Goal: Information Seeking & Learning: Learn about a topic

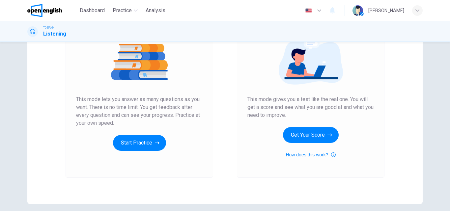
scroll to position [99, 0]
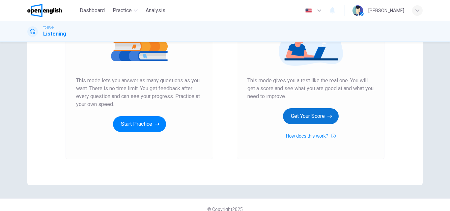
click at [312, 119] on button "Get Your Score" at bounding box center [311, 116] width 56 height 16
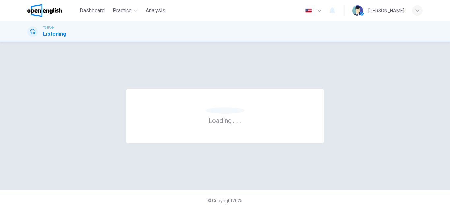
scroll to position [0, 0]
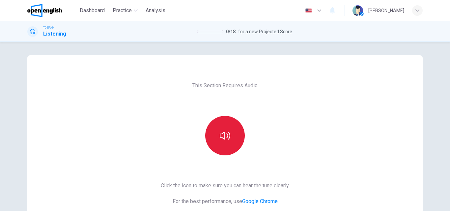
click at [224, 137] on icon "button" at bounding box center [225, 135] width 11 height 11
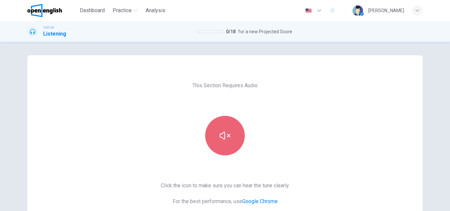
click at [225, 135] on icon "button" at bounding box center [225, 135] width 11 height 11
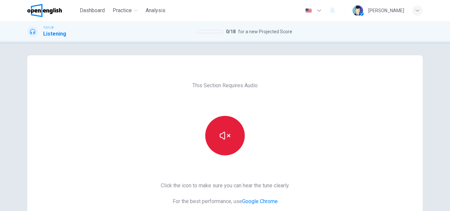
click at [225, 135] on icon "button" at bounding box center [225, 135] width 11 height 11
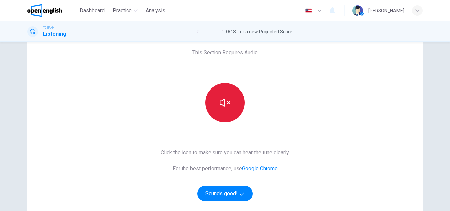
scroll to position [99, 0]
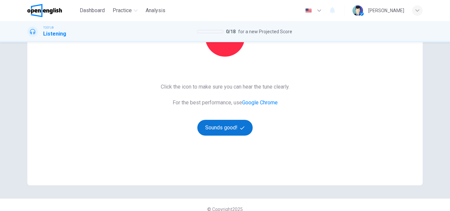
click at [229, 130] on button "Sounds good!" at bounding box center [224, 128] width 55 height 16
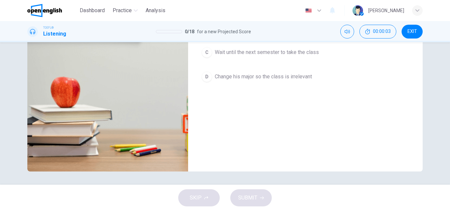
scroll to position [0, 0]
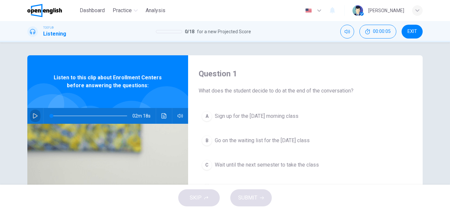
click at [33, 116] on icon "button" at bounding box center [35, 115] width 5 height 5
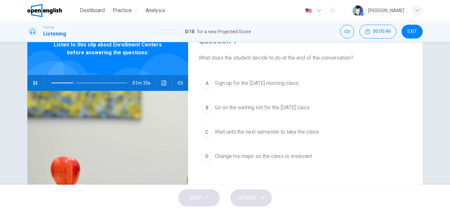
click at [51, 82] on span at bounding box center [89, 82] width 76 height 9
click at [163, 83] on icon "Click to see the audio transcription" at bounding box center [163, 82] width 5 height 5
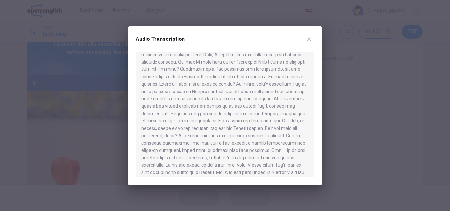
scroll to position [92, 0]
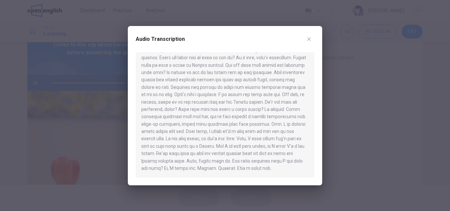
type input "*"
click at [307, 39] on icon "button" at bounding box center [308, 39] width 5 height 5
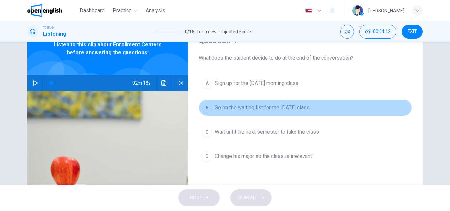
click at [256, 106] on span "Go on the waiting list for the Monday class" at bounding box center [262, 108] width 95 height 8
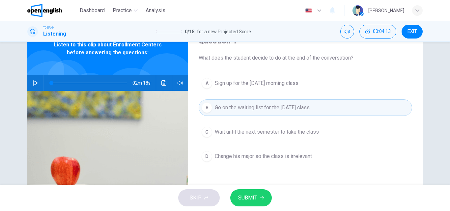
click at [257, 195] on span "SUBMIT" at bounding box center [247, 197] width 19 height 9
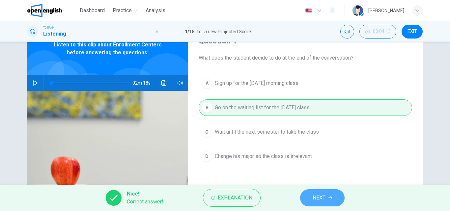
click at [329, 198] on icon "button" at bounding box center [330, 198] width 4 height 4
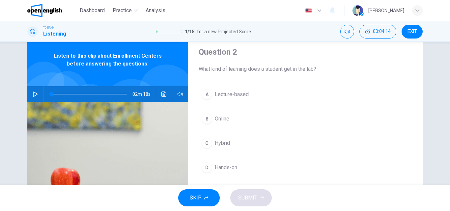
scroll to position [33, 0]
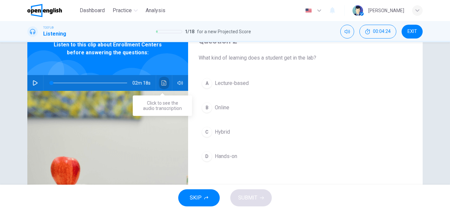
click at [159, 84] on button "Click to see the audio transcription" at bounding box center [164, 83] width 11 height 16
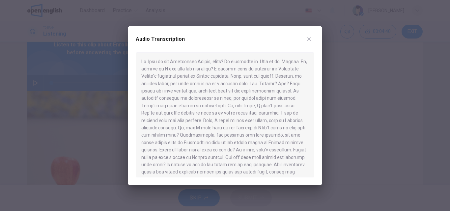
click at [310, 41] on icon "button" at bounding box center [308, 39] width 5 height 5
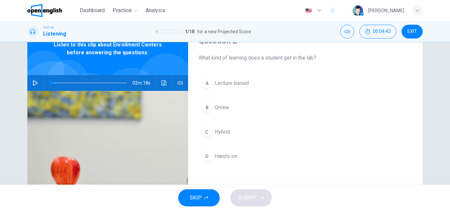
click at [227, 154] on span "Hands-on" at bounding box center [226, 156] width 22 height 8
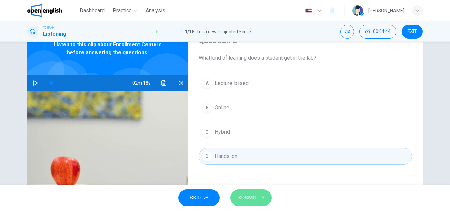
click at [251, 202] on span "SUBMIT" at bounding box center [247, 197] width 19 height 9
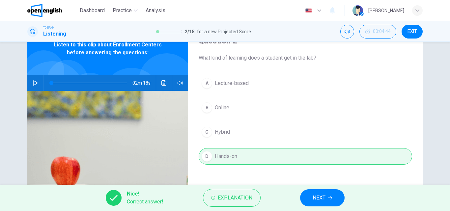
click at [328, 201] on button "NEXT" at bounding box center [322, 197] width 44 height 17
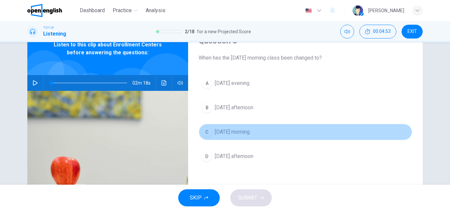
click at [240, 134] on span "Friday morning" at bounding box center [232, 132] width 35 height 8
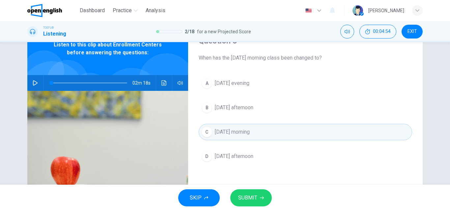
click at [255, 197] on span "SUBMIT" at bounding box center [247, 197] width 19 height 9
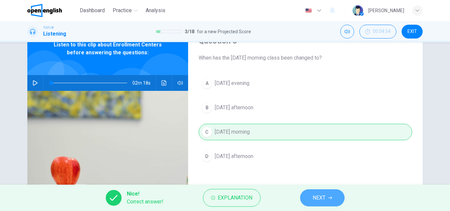
click at [328, 200] on button "NEXT" at bounding box center [322, 197] width 44 height 17
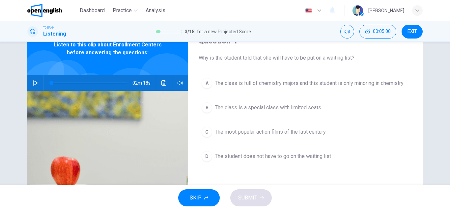
click at [403, 141] on div "A The class is full of chemistry majors and this student is only minoring in ch…" at bounding box center [305, 126] width 213 height 103
click at [438, 151] on div "Question 4 Why is the student told that she will have to be put on a waiting li…" at bounding box center [225, 113] width 450 height 143
click at [316, 86] on span "The class is full of chemistry majors and this student is only minoring in chem…" at bounding box center [309, 83] width 189 height 8
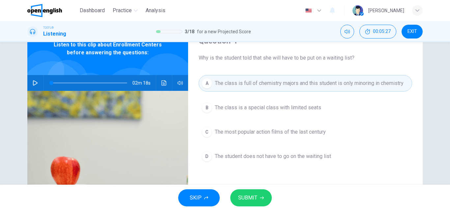
click at [264, 197] on button "SUBMIT" at bounding box center [250, 197] width 41 height 17
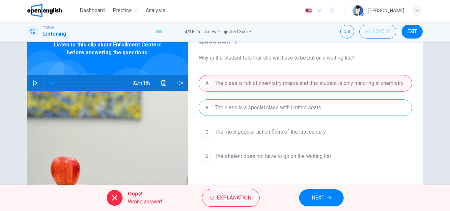
click at [333, 196] on button "NEXT" at bounding box center [321, 197] width 44 height 17
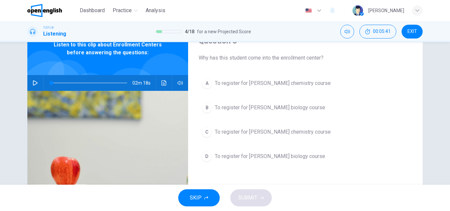
click at [161, 85] on icon "Click to see the audio transcription" at bounding box center [163, 82] width 5 height 5
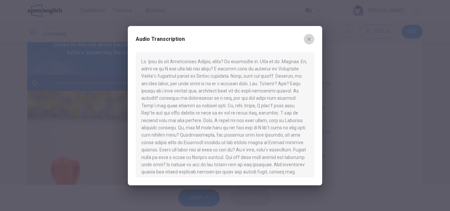
click at [308, 37] on icon "button" at bounding box center [308, 39] width 5 height 5
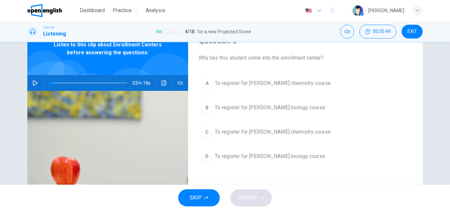
click at [295, 83] on span "To register for Professor Taylor's chemistry course" at bounding box center [273, 83] width 116 height 8
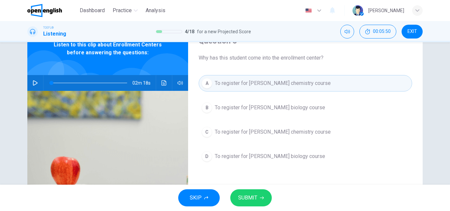
click at [246, 202] on span "SUBMIT" at bounding box center [247, 197] width 19 height 9
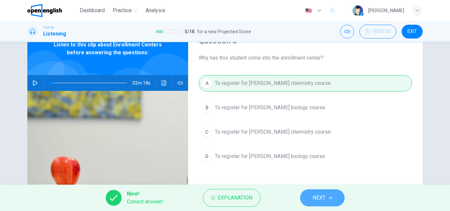
click at [310, 199] on button "NEXT" at bounding box center [322, 197] width 44 height 17
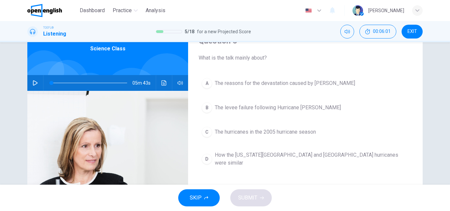
click at [37, 85] on button "button" at bounding box center [35, 83] width 11 height 16
click at [164, 84] on icon "Click to see the audio transcription" at bounding box center [163, 82] width 5 height 5
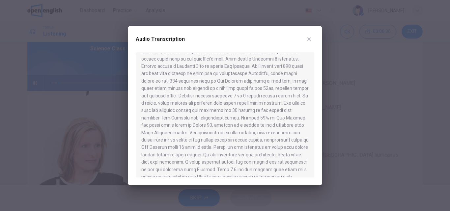
scroll to position [198, 0]
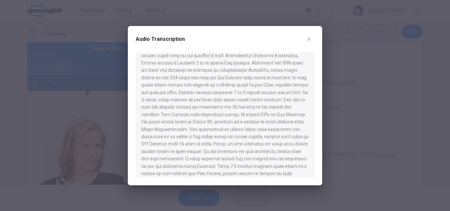
click at [309, 40] on icon "button" at bounding box center [308, 39] width 5 height 5
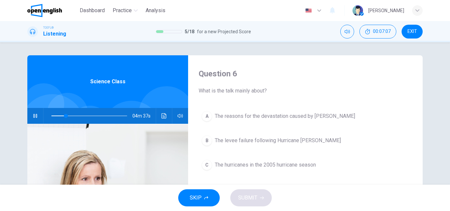
scroll to position [33, 0]
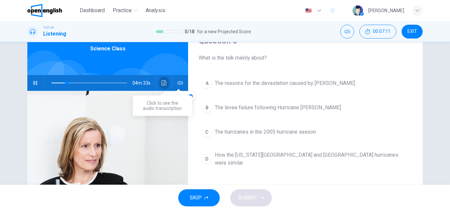
click at [161, 81] on icon "Click to see the audio transcription" at bounding box center [163, 82] width 5 height 5
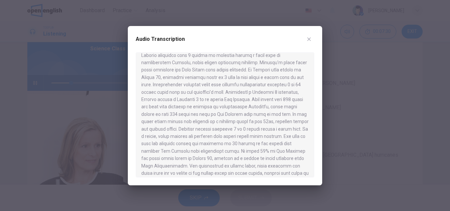
scroll to position [165, 0]
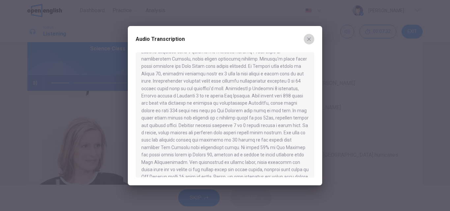
click at [310, 39] on icon "button" at bounding box center [308, 39] width 5 height 5
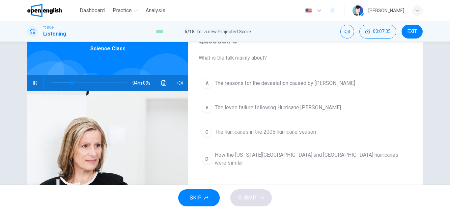
click at [261, 91] on button "A The reasons for the devastation caused by Katrina" at bounding box center [305, 83] width 213 height 16
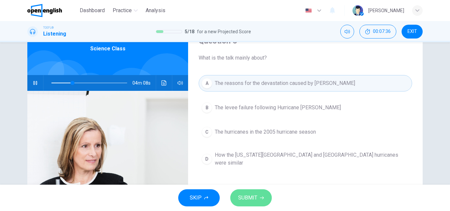
click at [262, 193] on button "SUBMIT" at bounding box center [250, 197] width 41 height 17
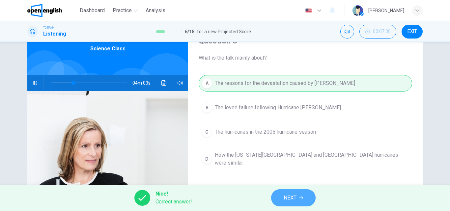
click at [288, 195] on span "NEXT" at bounding box center [290, 197] width 13 height 9
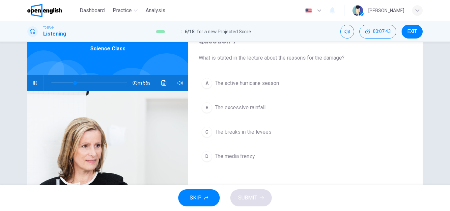
click at [34, 83] on icon "button" at bounding box center [35, 82] width 5 height 5
drag, startPoint x: 196, startPoint y: 56, endPoint x: 346, endPoint y: 57, distance: 150.5
click at [346, 57] on div "Question 7 What is stated in the lecture about the reasons for the damage? A Th…" at bounding box center [305, 136] width 234 height 229
click at [35, 83] on icon "button" at bounding box center [35, 82] width 5 height 5
click at [159, 85] on button "Click to see the audio transcription" at bounding box center [164, 83] width 11 height 16
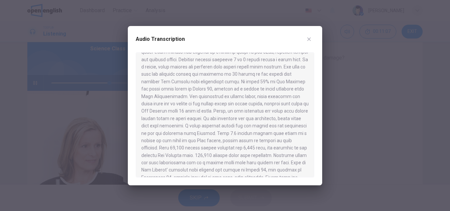
scroll to position [262, 0]
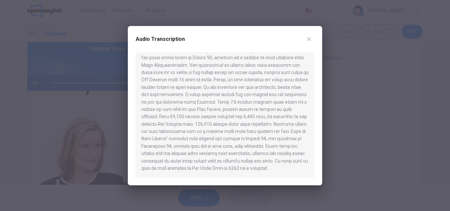
type input "*"
click at [306, 41] on icon "button" at bounding box center [308, 39] width 5 height 5
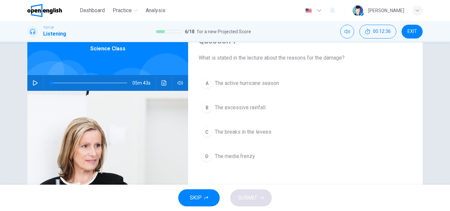
click at [245, 106] on span "The excessive rainfall" at bounding box center [240, 108] width 51 height 8
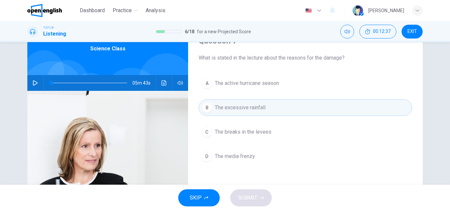
click at [250, 111] on span "The excessive rainfall" at bounding box center [240, 108] width 51 height 8
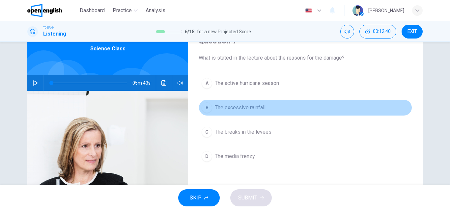
click at [262, 107] on span "The excessive rainfall" at bounding box center [240, 108] width 51 height 8
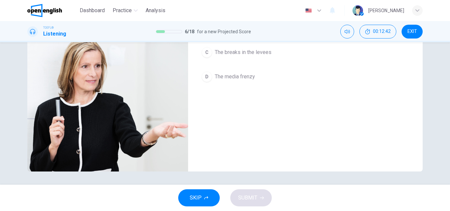
scroll to position [0, 0]
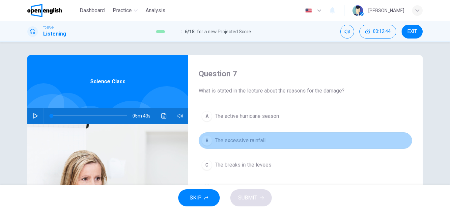
click at [264, 147] on button "B The excessive rainfall" at bounding box center [305, 140] width 213 height 16
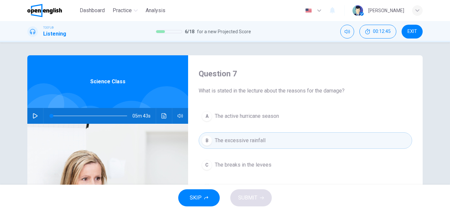
click at [264, 147] on button "B The excessive rainfall" at bounding box center [305, 140] width 213 height 16
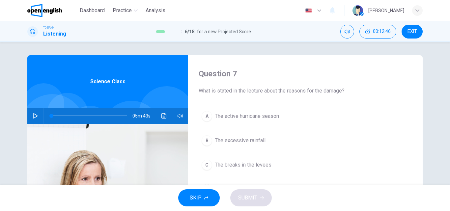
click at [200, 199] on span "SKIP" at bounding box center [196, 197] width 12 height 9
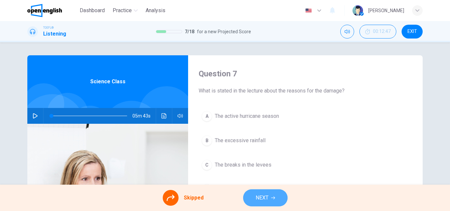
click at [267, 200] on span "NEXT" at bounding box center [262, 197] width 13 height 9
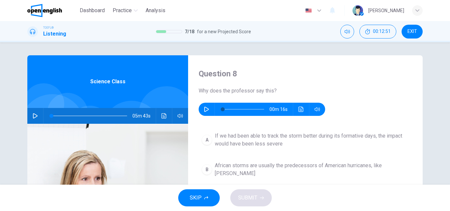
click at [204, 107] on icon "button" at bounding box center [206, 109] width 5 height 5
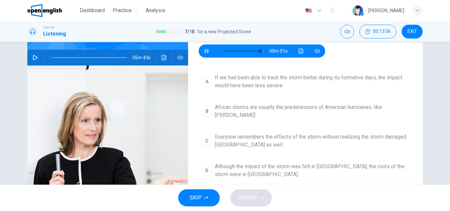
scroll to position [66, 0]
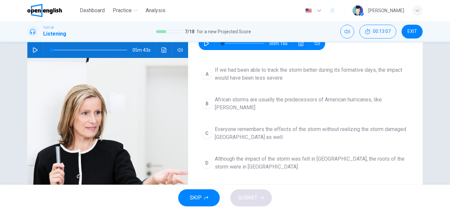
type input "*"
click at [270, 77] on span "If we had been able to track the storm better during its formative days, the im…" at bounding box center [312, 74] width 194 height 16
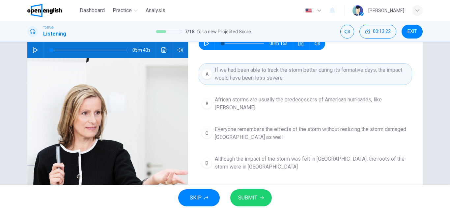
click at [260, 195] on button "SUBMIT" at bounding box center [250, 197] width 41 height 17
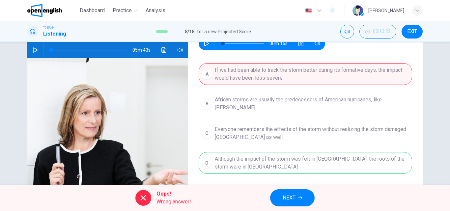
click at [294, 195] on span "NEXT" at bounding box center [289, 197] width 13 height 9
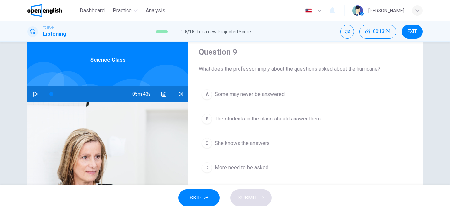
scroll to position [33, 0]
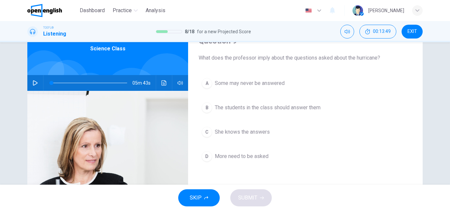
click at [269, 108] on span "The students in the class should answer them" at bounding box center [268, 108] width 106 height 8
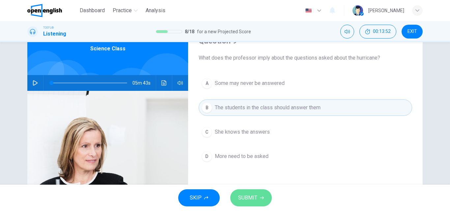
click at [266, 194] on button "SUBMIT" at bounding box center [250, 197] width 41 height 17
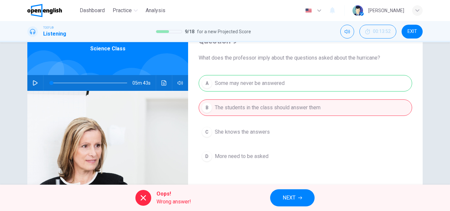
click at [287, 198] on span "NEXT" at bounding box center [289, 197] width 13 height 9
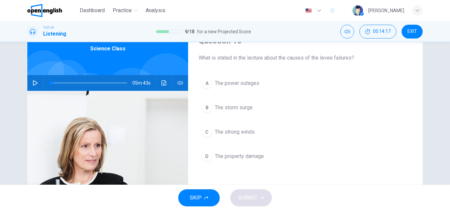
click at [243, 159] on span "The property damage" at bounding box center [239, 156] width 49 height 8
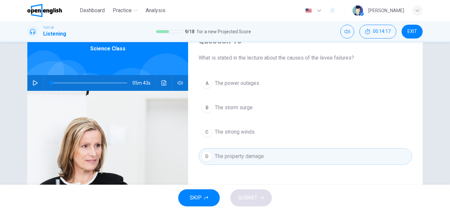
click at [244, 192] on div "SKIP SUBMIT" at bounding box center [225, 198] width 450 height 26
click at [251, 163] on button "D The property damage" at bounding box center [305, 156] width 213 height 16
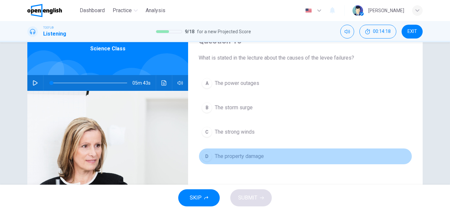
click at [251, 162] on button "D The property damage" at bounding box center [305, 156] width 213 height 16
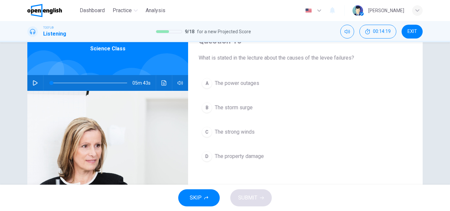
click at [252, 162] on button "D The property damage" at bounding box center [305, 156] width 213 height 16
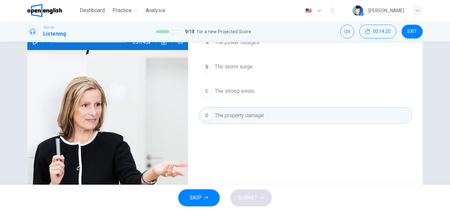
scroll to position [14, 0]
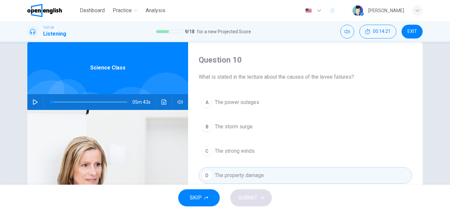
click at [208, 200] on icon "button" at bounding box center [206, 198] width 4 height 4
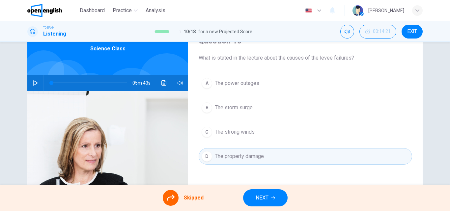
scroll to position [47, 0]
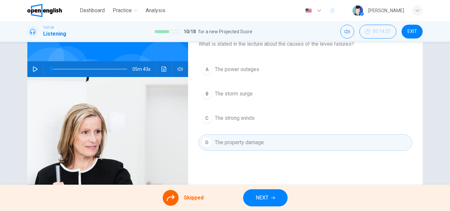
click at [280, 201] on button "NEXT" at bounding box center [265, 197] width 44 height 17
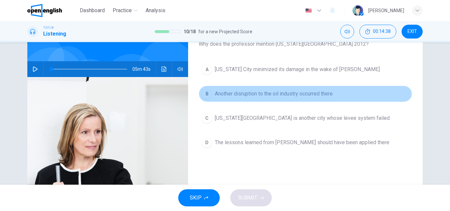
click at [278, 100] on button "B Another disruption to the oil industry occurred there" at bounding box center [305, 94] width 213 height 16
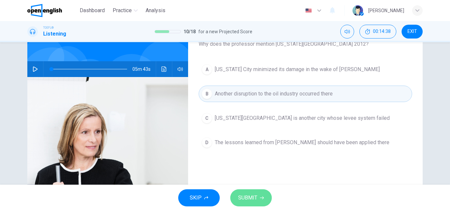
click at [260, 200] on icon "button" at bounding box center [262, 198] width 4 height 4
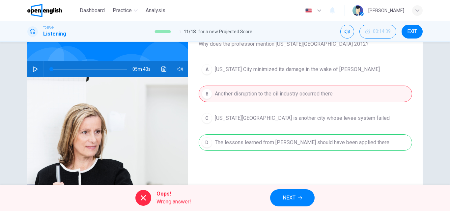
click at [286, 199] on span "NEXT" at bounding box center [289, 197] width 13 height 9
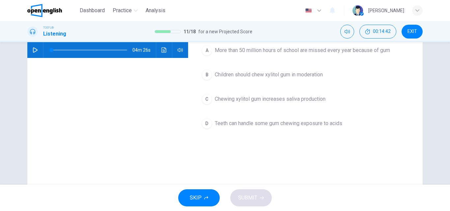
scroll to position [33, 0]
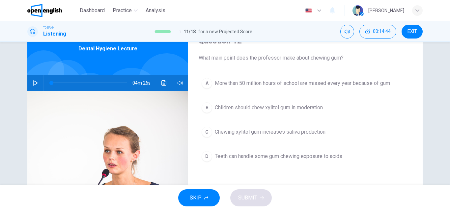
click at [34, 84] on icon "button" at bounding box center [35, 82] width 5 height 5
click at [163, 84] on icon "Click to see the audio transcription" at bounding box center [163, 82] width 5 height 5
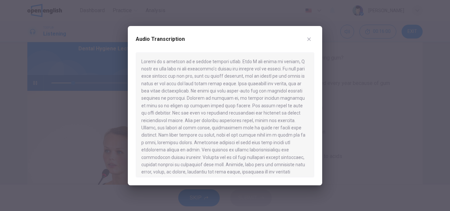
click at [310, 41] on icon "button" at bounding box center [308, 39] width 5 height 5
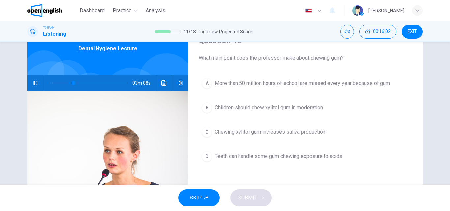
click at [33, 82] on icon "button" at bounding box center [35, 82] width 5 height 5
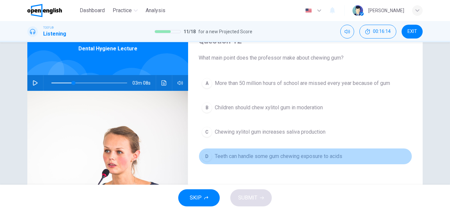
click at [255, 155] on span "Teeth can handle some gum chewing exposure to acids" at bounding box center [278, 156] width 127 height 8
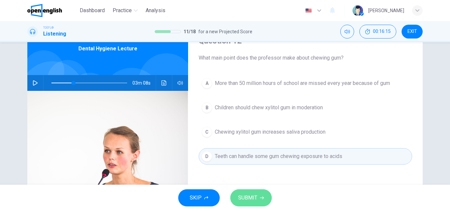
click at [258, 199] on button "SUBMIT" at bounding box center [250, 197] width 41 height 17
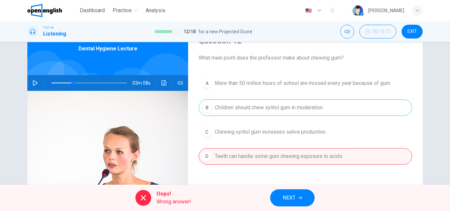
click at [302, 199] on icon "button" at bounding box center [300, 198] width 4 height 4
type input "**"
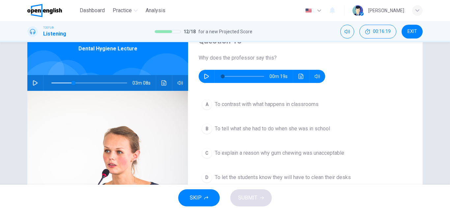
click at [204, 74] on icon "button" at bounding box center [206, 76] width 5 height 5
type input "*"
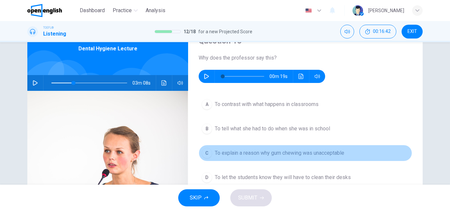
click at [265, 152] on span "To explain a reason why gum chewing was unacceptable" at bounding box center [279, 153] width 129 height 8
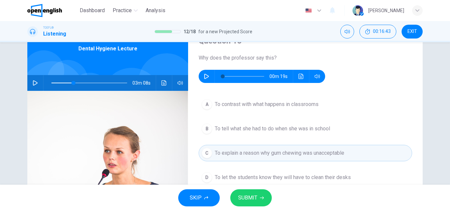
click at [254, 197] on span "SUBMIT" at bounding box center [247, 197] width 19 height 9
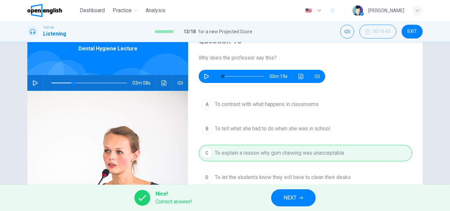
click at [286, 194] on span "NEXT" at bounding box center [290, 197] width 13 height 9
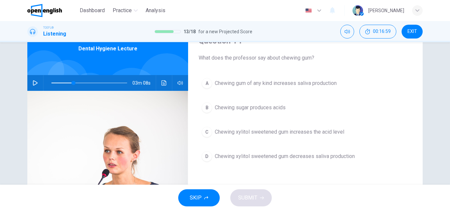
click at [160, 81] on button "Click to see the audio transcription" at bounding box center [164, 83] width 11 height 16
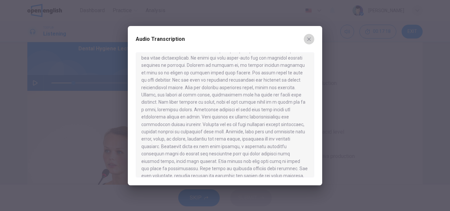
click at [306, 40] on button "button" at bounding box center [309, 39] width 11 height 11
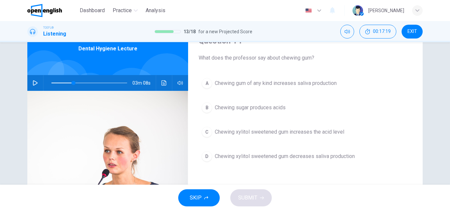
click at [248, 110] on span "Chewing sugar produces acids" at bounding box center [250, 108] width 71 height 8
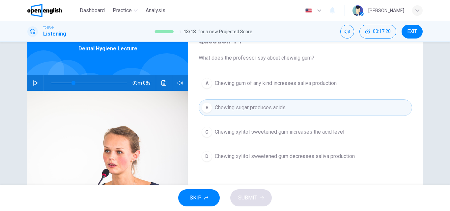
click at [242, 108] on span "Chewing sugar produces acids" at bounding box center [250, 108] width 71 height 8
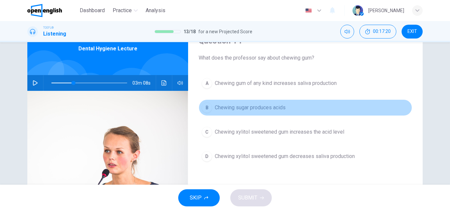
click at [242, 108] on span "Chewing sugar produces acids" at bounding box center [250, 108] width 71 height 8
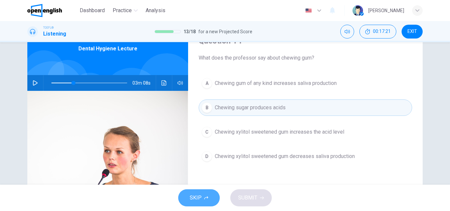
click at [208, 195] on button "SKIP" at bounding box center [198, 197] width 41 height 17
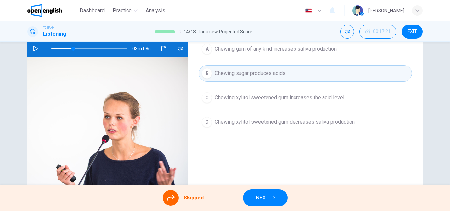
scroll to position [113, 0]
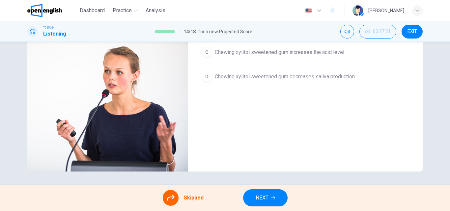
click at [265, 191] on button "NEXT" at bounding box center [265, 197] width 44 height 17
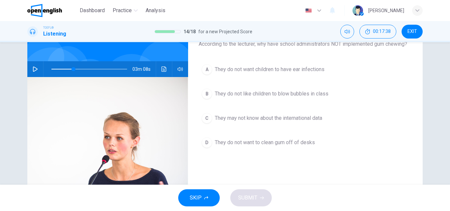
scroll to position [14, 0]
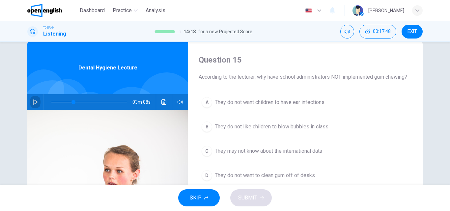
click at [33, 104] on icon "button" at bounding box center [35, 101] width 5 height 5
click at [243, 200] on div "SKIP SUBMIT" at bounding box center [225, 198] width 450 height 26
click at [245, 178] on span "They do not want to clean gum off of desks" at bounding box center [265, 176] width 100 height 8
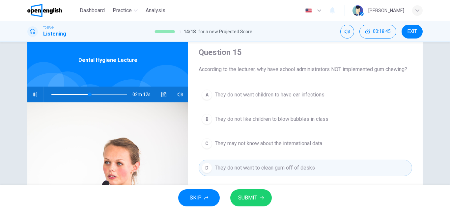
scroll to position [33, 0]
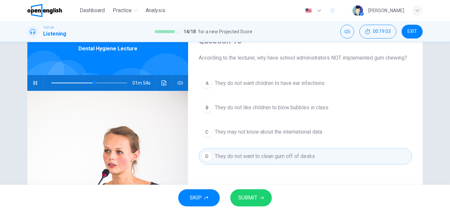
click at [251, 198] on span "SUBMIT" at bounding box center [247, 197] width 19 height 9
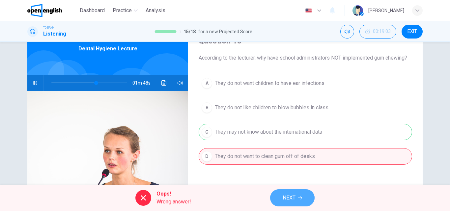
click at [300, 202] on button "NEXT" at bounding box center [292, 197] width 44 height 17
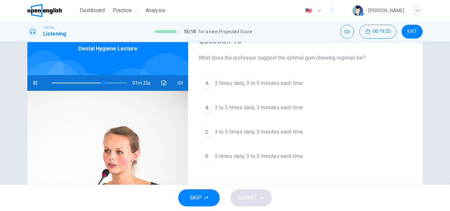
click at [256, 114] on button "B 3 to 5 times daily, 3 minutes each time" at bounding box center [305, 107] width 213 height 16
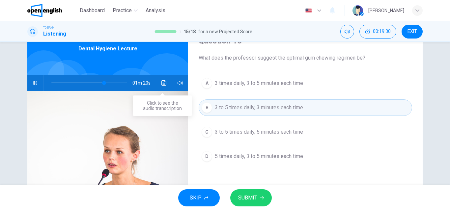
click at [161, 84] on icon "Click to see the audio transcription" at bounding box center [163, 82] width 5 height 5
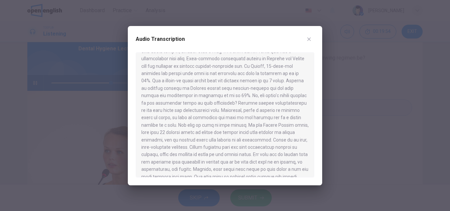
scroll to position [196, 0]
click at [308, 39] on icon "button" at bounding box center [308, 39] width 5 height 5
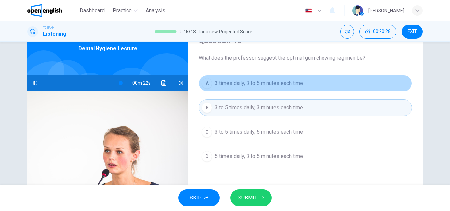
click at [288, 88] on button "A 3 times daily, 3 to 5 minutes each time" at bounding box center [305, 83] width 213 height 16
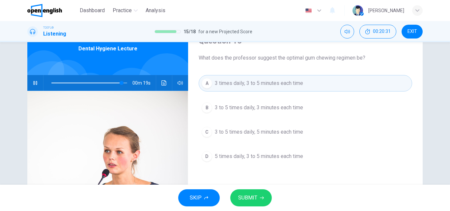
click at [265, 195] on button "SUBMIT" at bounding box center [250, 197] width 41 height 17
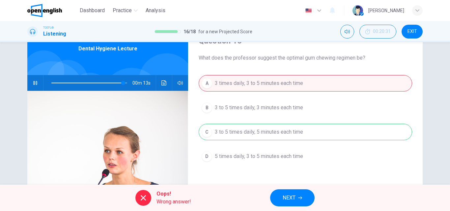
type input "**"
click at [303, 199] on button "NEXT" at bounding box center [292, 197] width 44 height 17
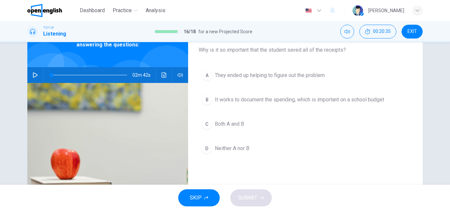
scroll to position [33, 0]
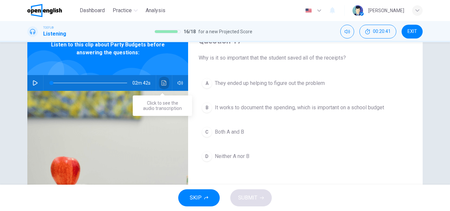
click at [161, 84] on icon "Click to see the audio transcription" at bounding box center [163, 82] width 5 height 5
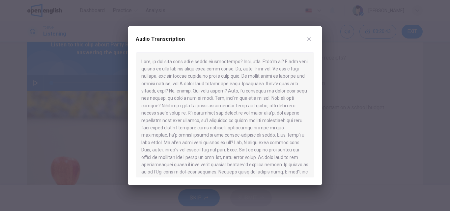
click at [312, 40] on button "button" at bounding box center [309, 39] width 11 height 11
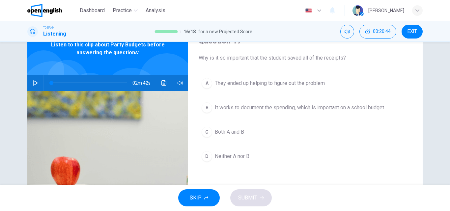
click at [31, 82] on button "button" at bounding box center [35, 83] width 11 height 16
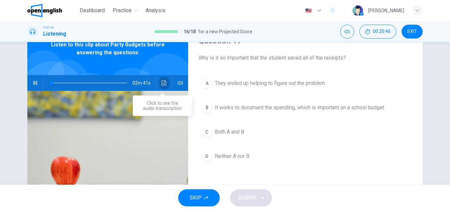
click at [166, 81] on button "Click to see the audio transcription" at bounding box center [164, 83] width 11 height 16
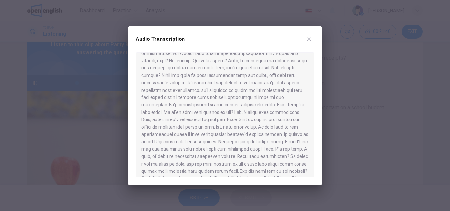
scroll to position [0, 0]
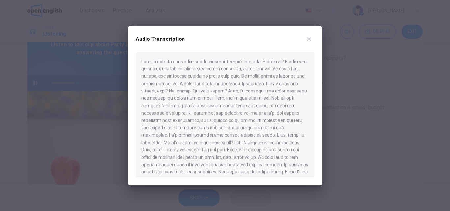
click at [310, 35] on button "button" at bounding box center [309, 39] width 11 height 11
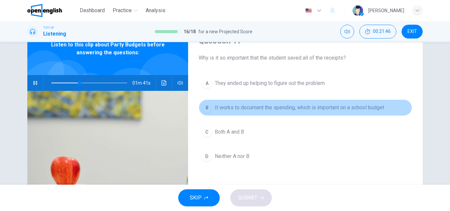
click at [253, 108] on span "It works to document the spending, which is important on a school budget" at bounding box center [299, 108] width 169 height 8
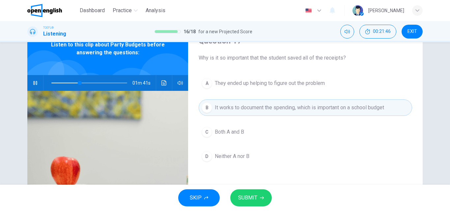
click at [254, 198] on span "SUBMIT" at bounding box center [247, 197] width 19 height 9
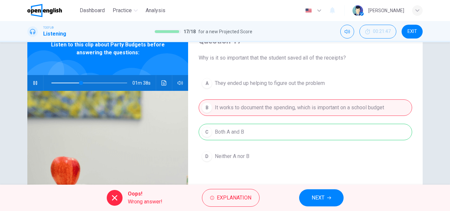
click at [308, 199] on button "NEXT" at bounding box center [321, 197] width 44 height 17
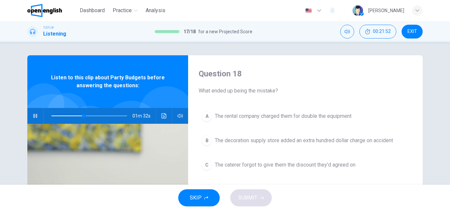
click at [294, 123] on button "A The rental company charged them for double the equipment" at bounding box center [305, 116] width 213 height 16
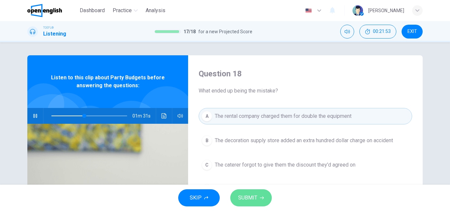
click at [262, 200] on button "SUBMIT" at bounding box center [250, 197] width 41 height 17
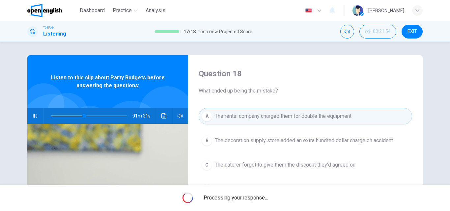
type input "**"
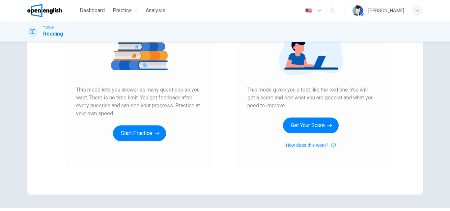
scroll to position [107, 0]
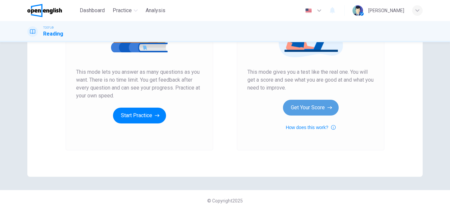
click at [325, 108] on button "Get Your Score" at bounding box center [311, 108] width 56 height 16
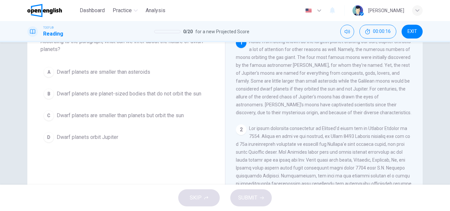
scroll to position [14, 0]
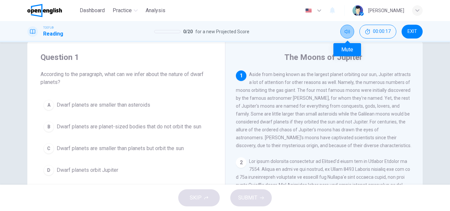
click at [350, 33] on button "Mute" at bounding box center [347, 32] width 14 height 14
click at [350, 33] on button "Unmute" at bounding box center [347, 32] width 14 height 14
click at [343, 80] on div "1 Aside from being known as the largest planet orbiting our sun, Jupiter attrac…" at bounding box center [324, 109] width 177 height 79
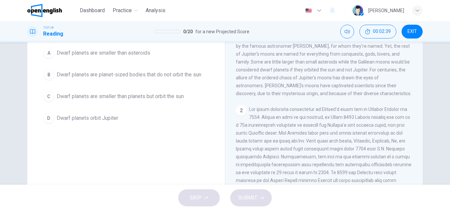
scroll to position [33, 0]
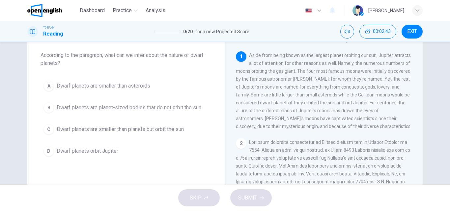
click at [102, 148] on span "Dwarf planets orbit Jupiter" at bounding box center [88, 151] width 62 height 8
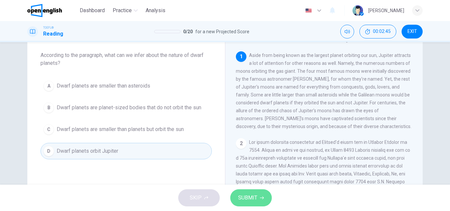
click at [255, 196] on span "SUBMIT" at bounding box center [247, 197] width 19 height 9
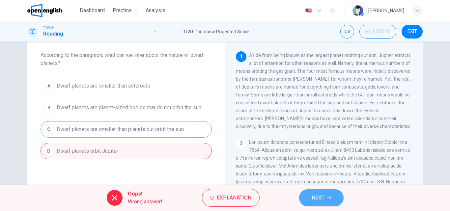
click at [321, 199] on span "NEXT" at bounding box center [318, 197] width 13 height 9
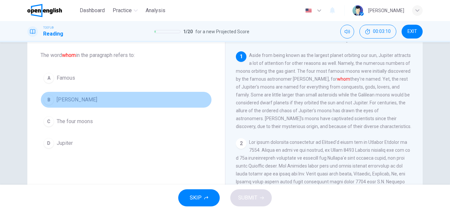
click at [77, 96] on span "[PERSON_NAME]" at bounding box center [77, 100] width 41 height 8
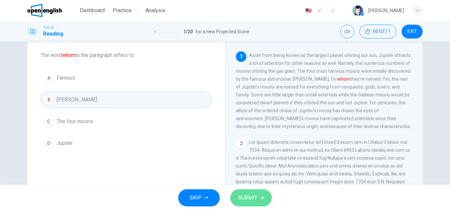
click at [243, 192] on button "SUBMIT" at bounding box center [250, 197] width 41 height 17
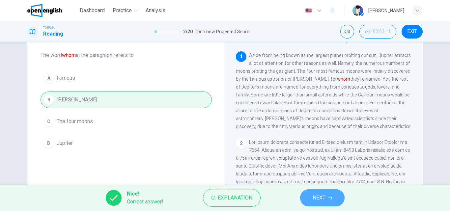
click at [311, 196] on button "NEXT" at bounding box center [322, 197] width 44 height 17
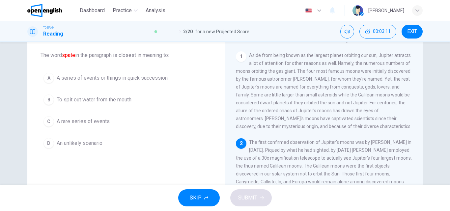
scroll to position [74, 0]
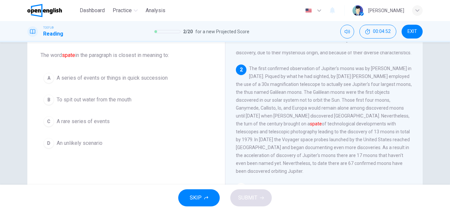
click at [99, 123] on span "A rare series of events" at bounding box center [83, 122] width 53 height 8
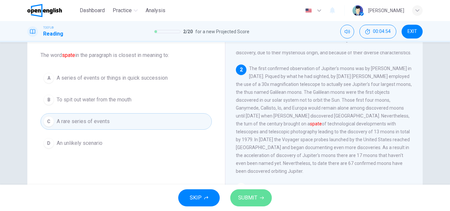
click at [245, 195] on span "SUBMIT" at bounding box center [247, 197] width 19 height 9
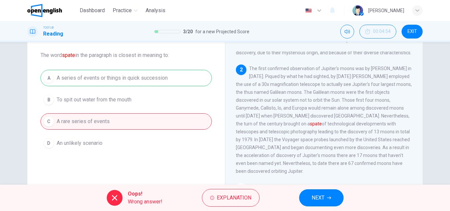
click at [332, 195] on button "NEXT" at bounding box center [321, 197] width 44 height 17
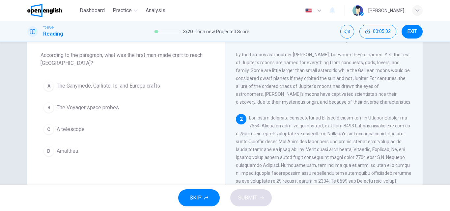
scroll to position [90, 0]
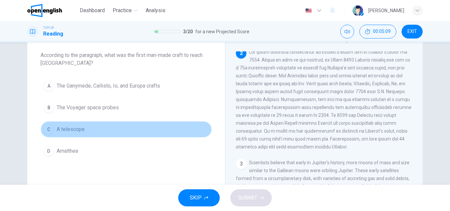
click at [69, 134] on button "C A telescope" at bounding box center [126, 129] width 171 height 16
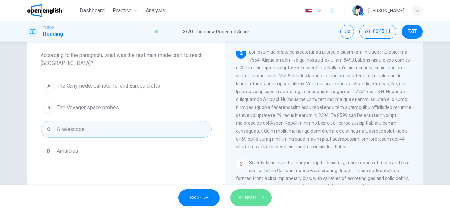
click at [254, 196] on span "SUBMIT" at bounding box center [247, 197] width 19 height 9
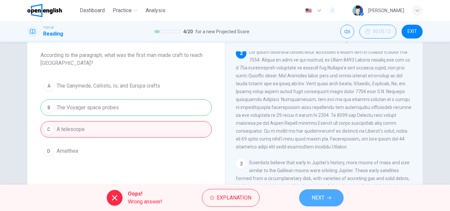
click at [318, 196] on span "NEXT" at bounding box center [318, 197] width 13 height 9
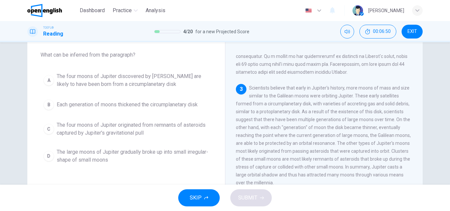
scroll to position [33, 0]
click at [120, 133] on span "The four moons of Jupiter originated from remnants of asteroids captured by Jup…" at bounding box center [133, 130] width 152 height 16
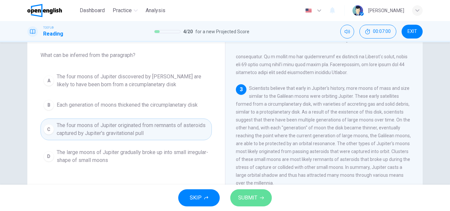
click at [241, 204] on button "SUBMIT" at bounding box center [250, 197] width 41 height 17
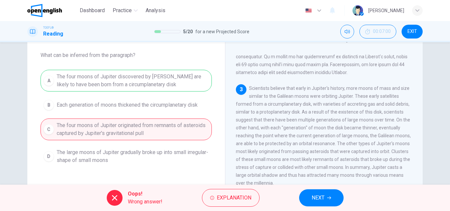
click at [314, 204] on button "NEXT" at bounding box center [321, 197] width 44 height 17
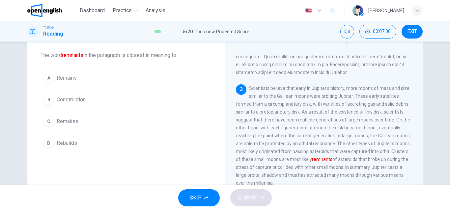
scroll to position [205, 0]
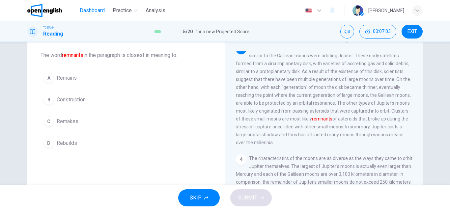
click at [94, 14] on span "Dashboard" at bounding box center [92, 11] width 25 height 8
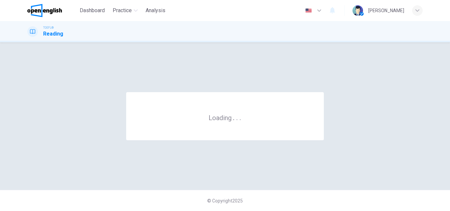
scroll to position [0, 0]
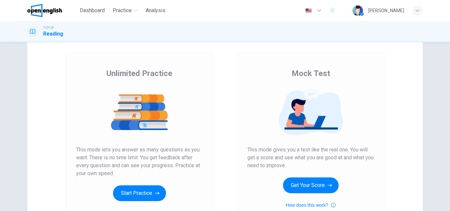
scroll to position [107, 0]
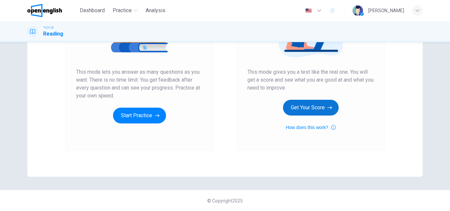
click at [315, 114] on button "Get Your Score" at bounding box center [311, 108] width 56 height 16
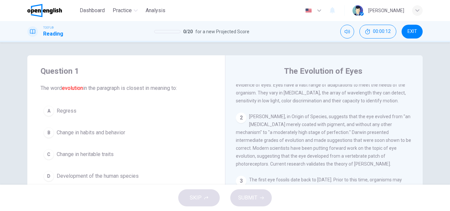
scroll to position [33, 0]
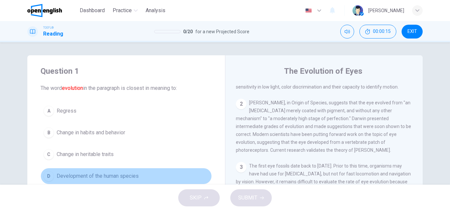
click at [116, 178] on span "Development of the human species" at bounding box center [98, 176] width 82 height 8
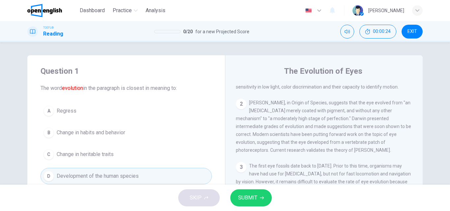
click at [258, 194] on button "SUBMIT" at bounding box center [250, 197] width 41 height 17
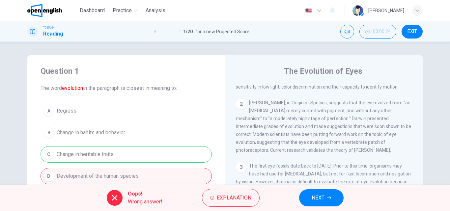
click at [317, 197] on span "NEXT" at bounding box center [318, 197] width 13 height 9
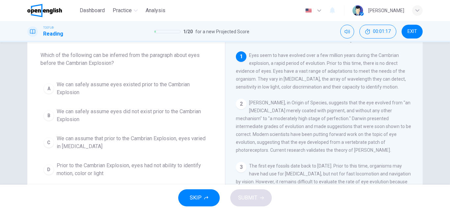
click at [115, 141] on span "We can assume that prior to the Cambrian Explosion, eyes varied in visual acuity" at bounding box center [133, 143] width 152 height 16
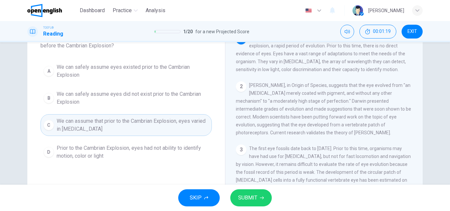
scroll to position [66, 0]
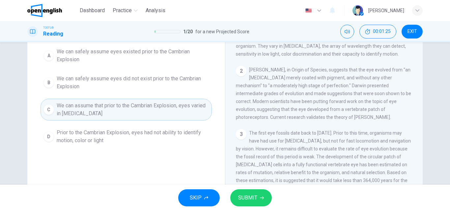
click at [257, 200] on span "SUBMIT" at bounding box center [247, 197] width 19 height 9
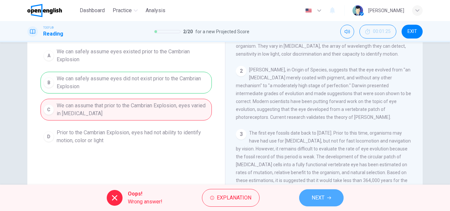
click at [323, 203] on button "NEXT" at bounding box center [321, 197] width 44 height 17
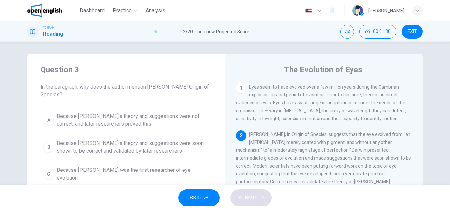
scroll to position [0, 0]
